Goal: Use online tool/utility: Utilize a website feature to perform a specific function

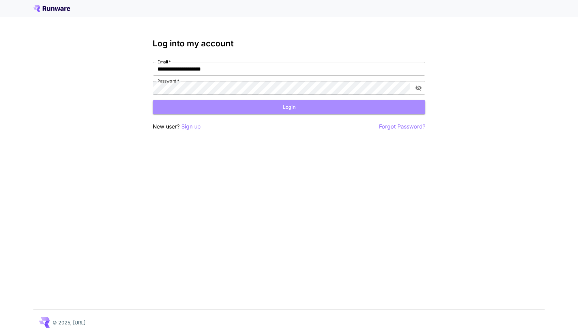
click at [282, 107] on button "Login" at bounding box center [289, 107] width 273 height 14
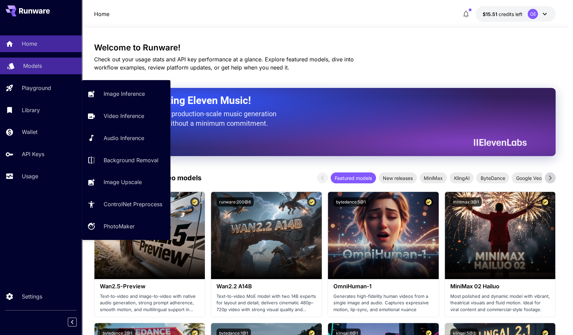
click at [30, 61] on link "Models" at bounding box center [41, 66] width 82 height 17
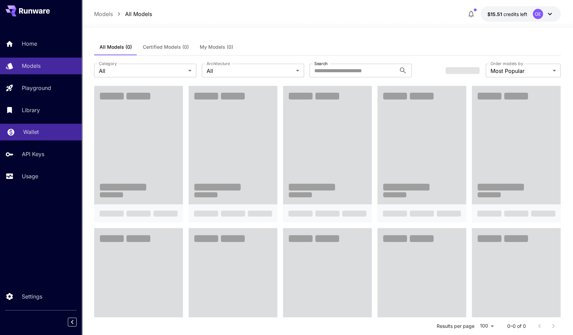
click at [41, 133] on div "Wallet" at bounding box center [49, 132] width 53 height 8
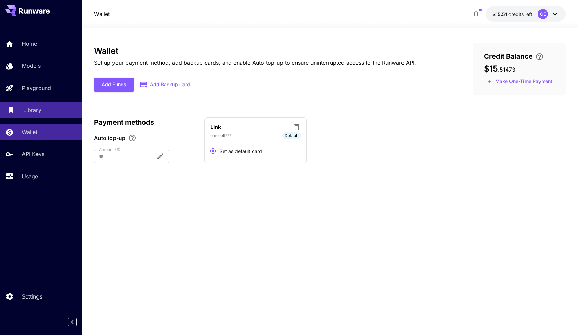
click at [36, 107] on p "Library" at bounding box center [32, 110] width 18 height 8
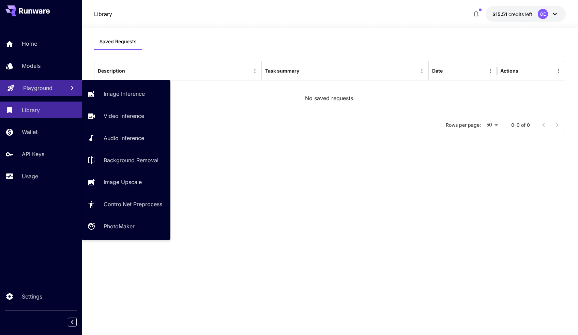
click at [43, 94] on link "Playground" at bounding box center [41, 88] width 82 height 17
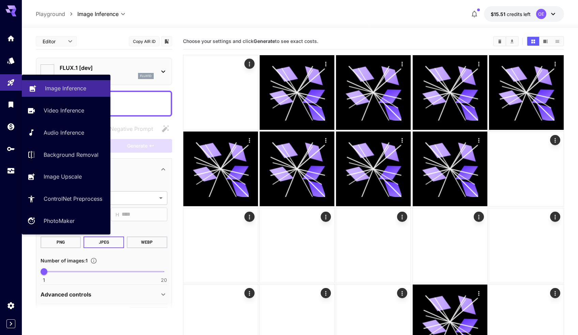
type input "**********"
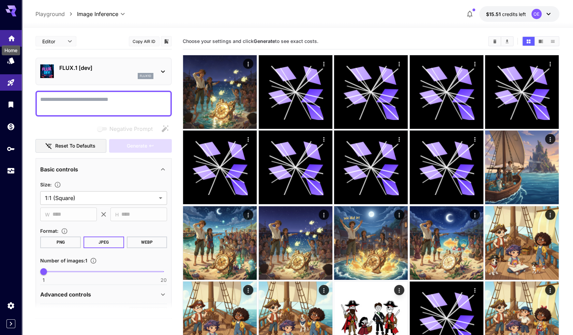
click at [11, 35] on icon "Home" at bounding box center [11, 36] width 7 height 6
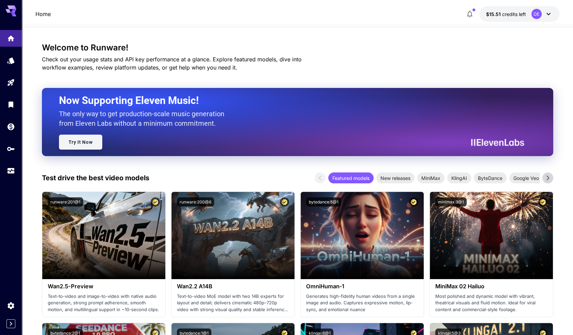
click at [83, 143] on link "Try It Now" at bounding box center [80, 142] width 43 height 15
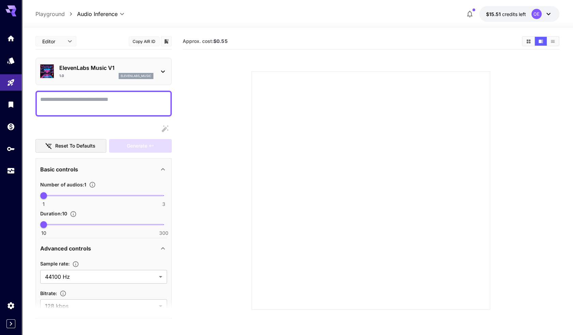
click at [107, 79] on div "ElevenLabs Music V1 1.0 elevenlabs_music" at bounding box center [103, 71] width 127 height 21
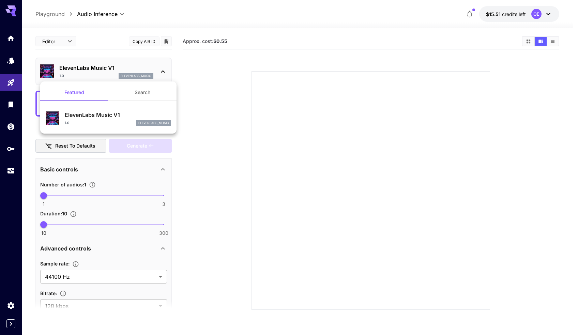
click at [110, 75] on div at bounding box center [289, 167] width 578 height 335
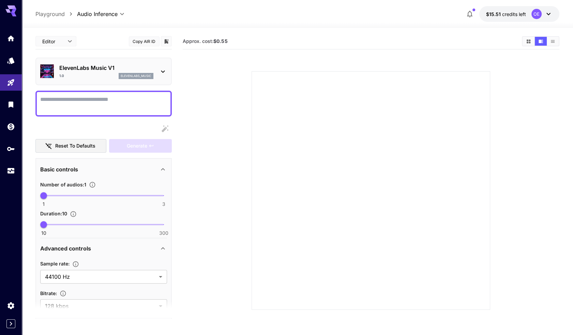
click at [86, 102] on textarea "Display cost in response" at bounding box center [103, 103] width 127 height 16
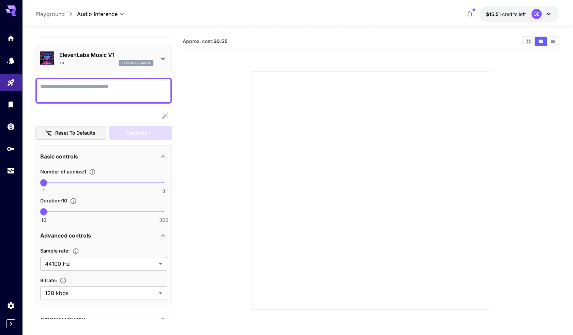
scroll to position [40, 0]
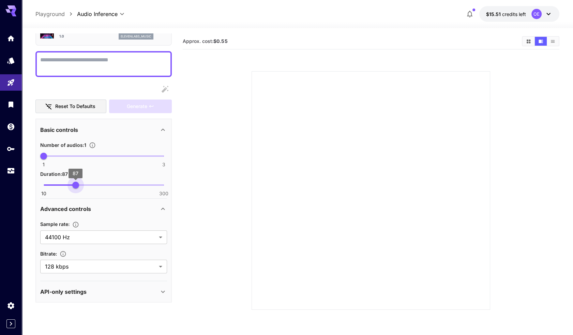
type input "**"
drag, startPoint x: 44, startPoint y: 182, endPoint x: 9, endPoint y: 182, distance: 35.1
click at [8, 183] on div "**********" at bounding box center [286, 194] width 573 height 389
click at [83, 66] on textarea "Display cost in response" at bounding box center [103, 64] width 127 height 16
